Goal: Information Seeking & Learning: Learn about a topic

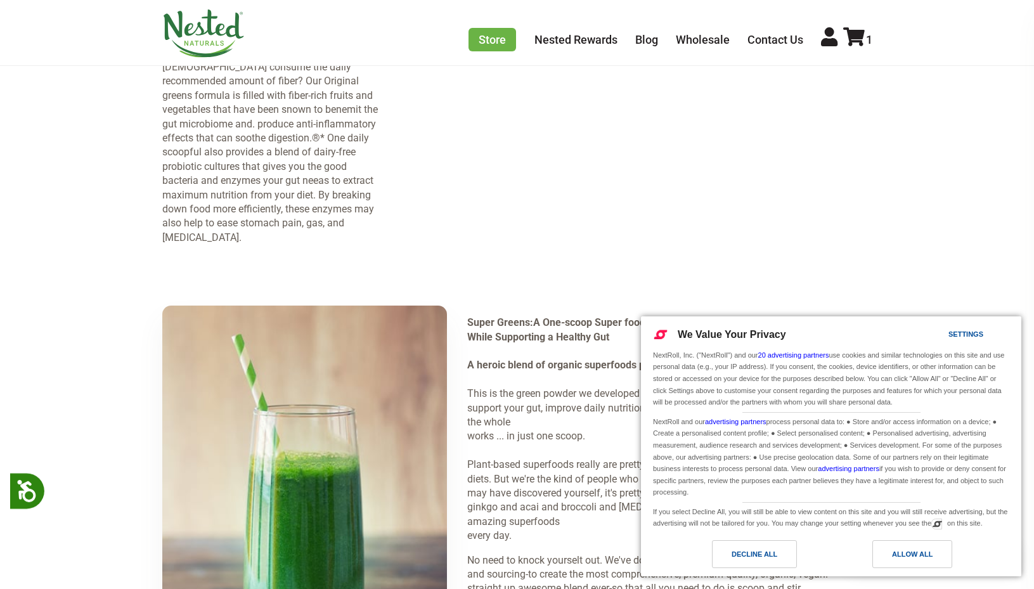
scroll to position [1768, 0]
